Goal: Navigation & Orientation: Find specific page/section

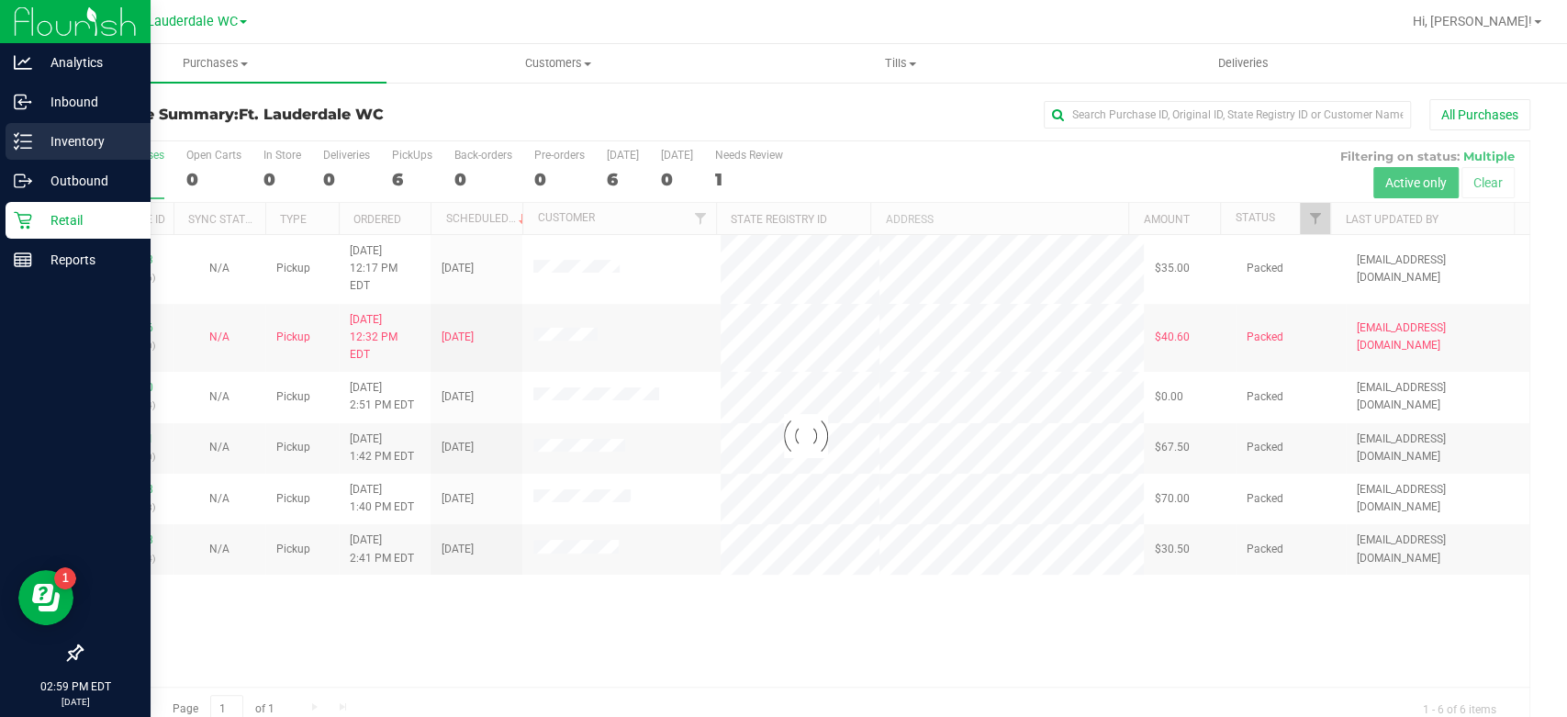
click at [41, 144] on p "Inventory" at bounding box center [87, 141] width 110 height 22
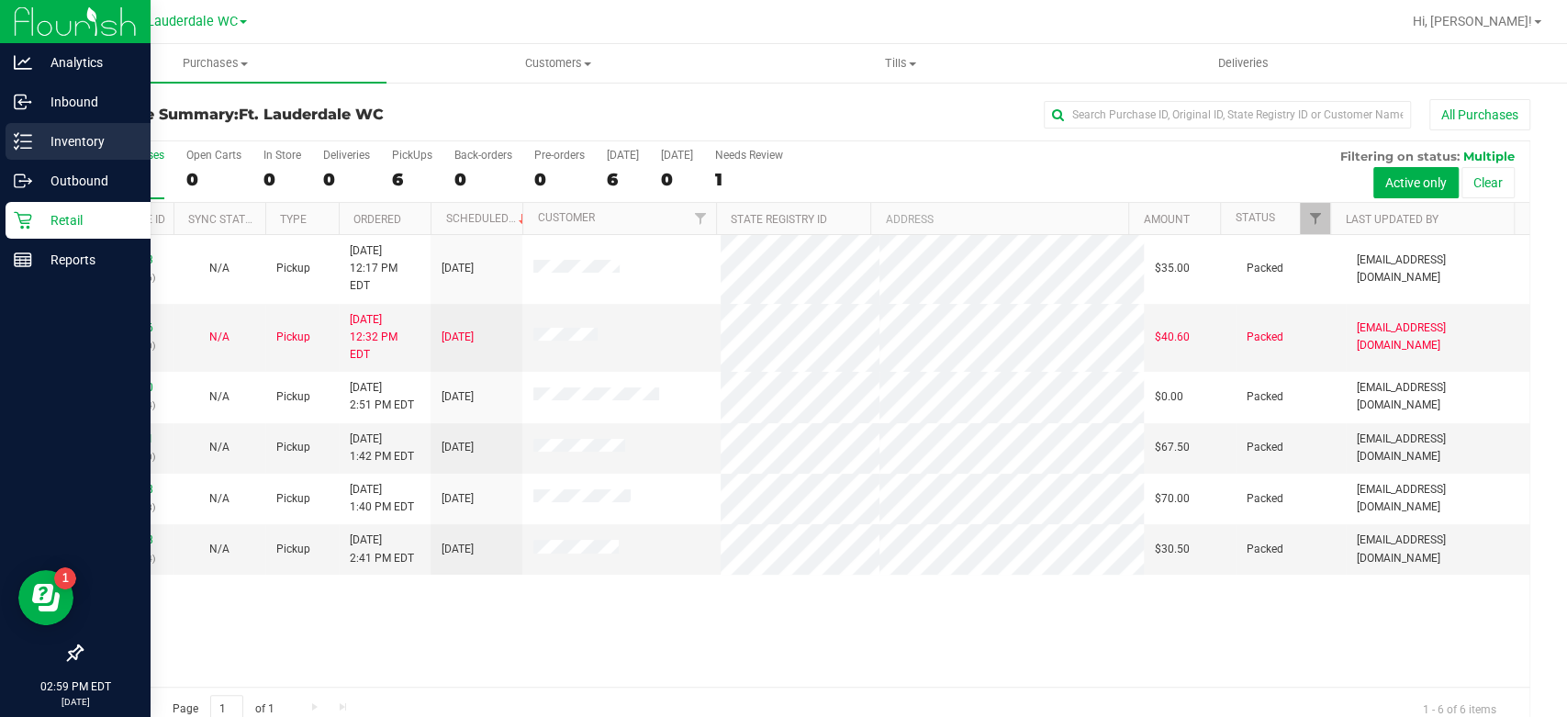
click at [8, 138] on div "Inventory" at bounding box center [78, 141] width 145 height 37
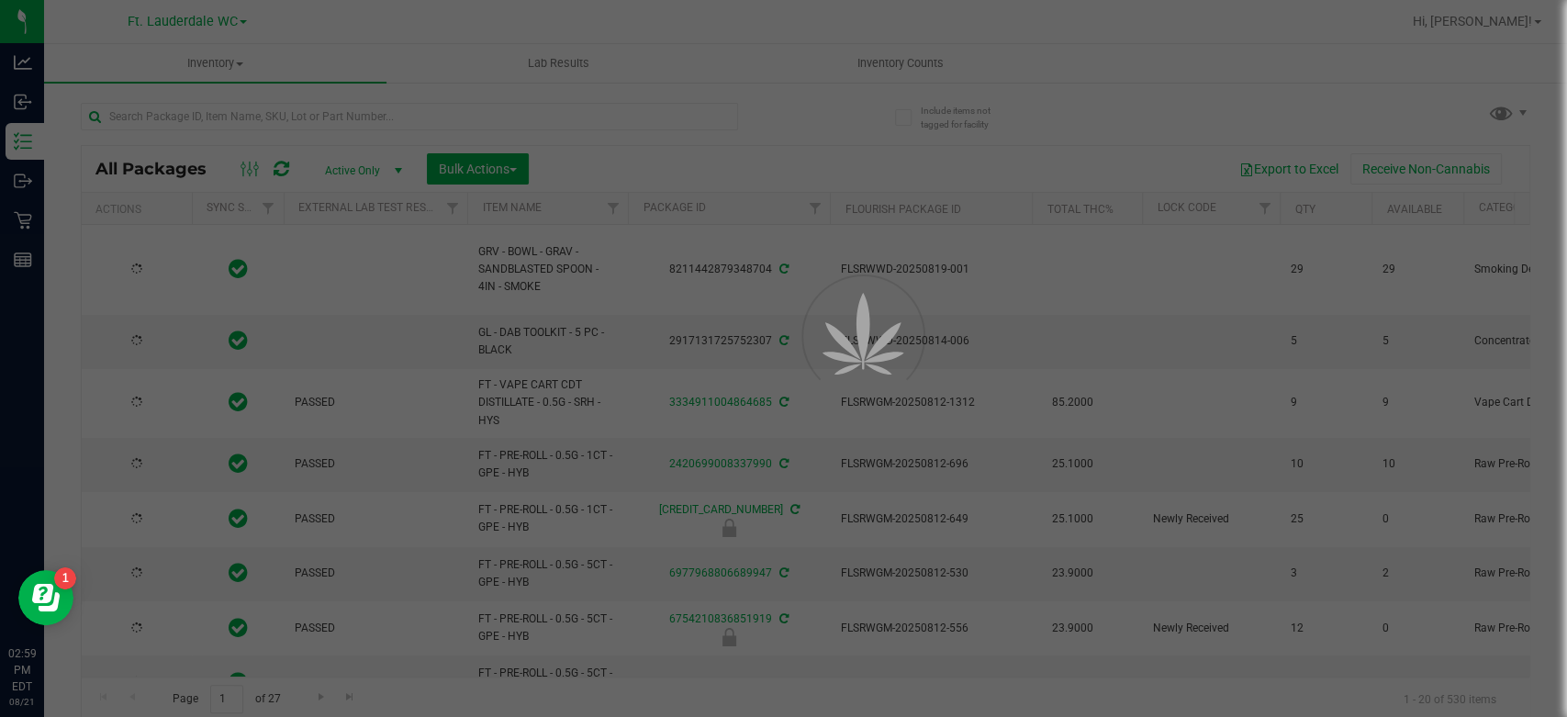
click at [249, 114] on div at bounding box center [783, 358] width 1567 height 717
click at [249, 114] on input "text" at bounding box center [409, 117] width 657 height 28
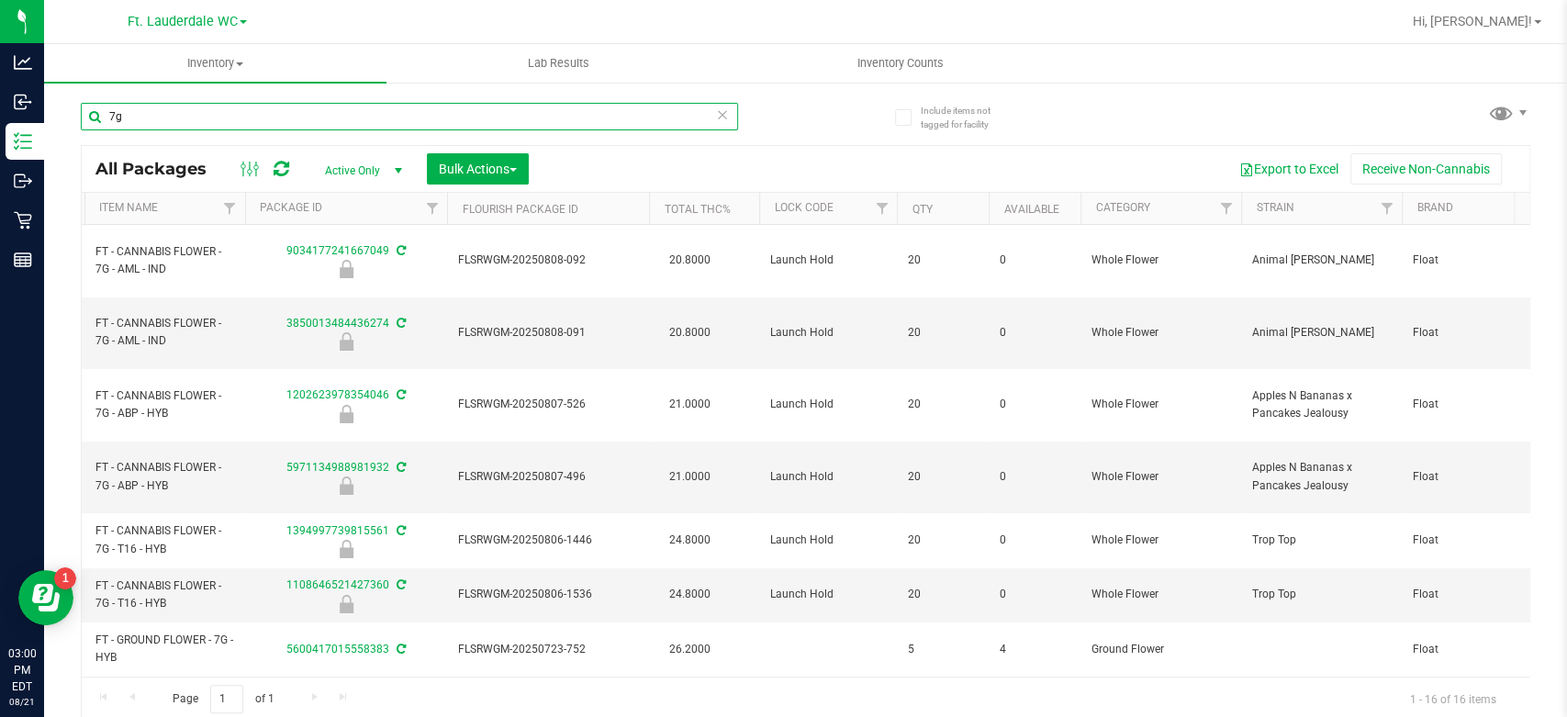
scroll to position [0, 386]
type input "7g"
